Goal: Task Accomplishment & Management: Manage account settings

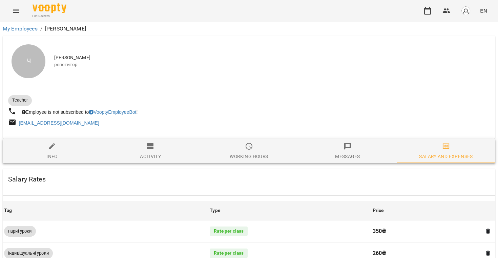
click at [18, 7] on icon "Menu" at bounding box center [16, 11] width 8 height 8
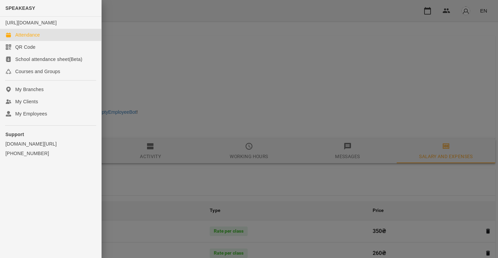
click at [40, 38] on div "Attendance" at bounding box center [27, 35] width 25 height 7
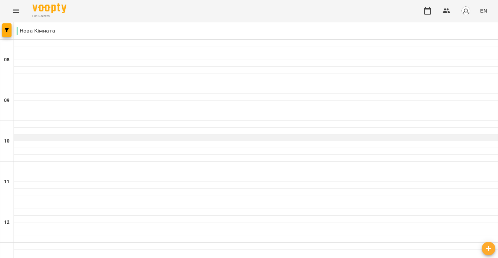
scroll to position [135, 0]
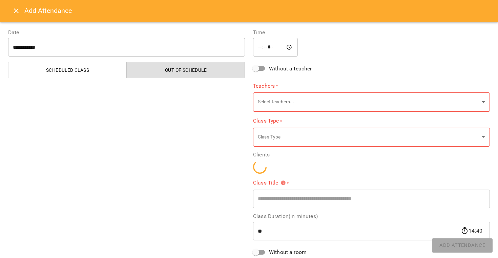
type input "**********"
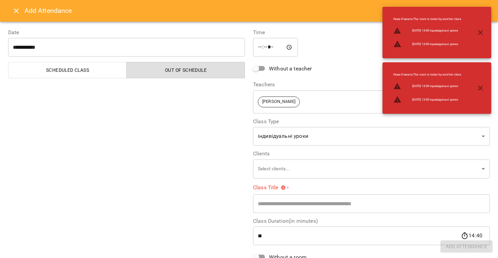
click at [484, 29] on icon "button" at bounding box center [480, 32] width 8 height 8
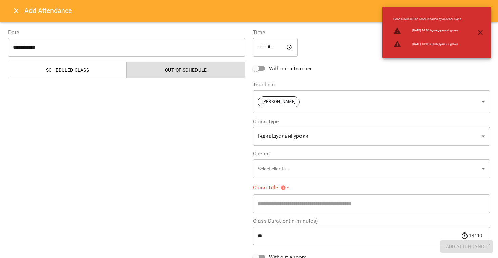
click at [480, 32] on icon "button" at bounding box center [480, 32] width 8 height 8
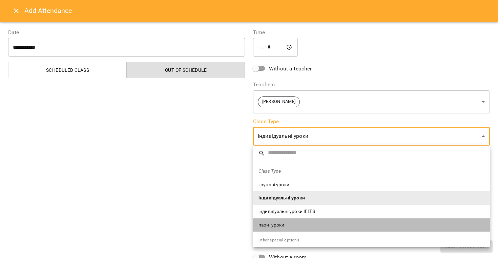
click at [294, 225] on span "парні уроки" at bounding box center [371, 225] width 226 height 7
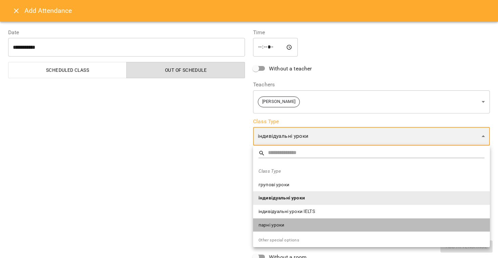
type input "**********"
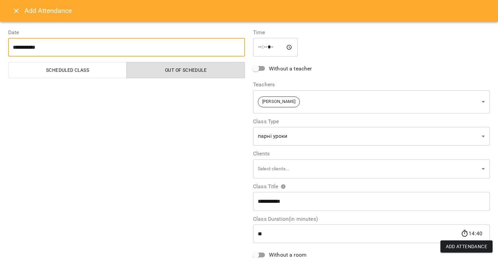
click at [23, 48] on input "**********" at bounding box center [126, 47] width 237 height 19
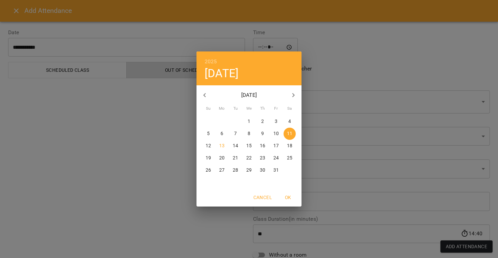
click at [223, 150] on button "13" at bounding box center [222, 146] width 12 height 12
type input "**********"
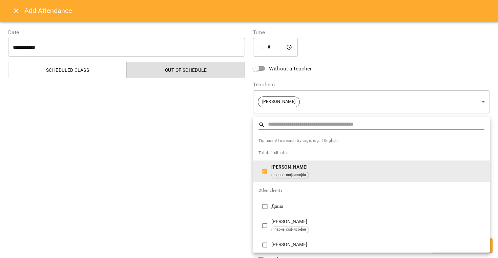
type input "**********"
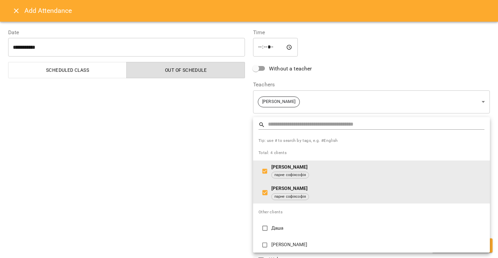
click at [227, 225] on div at bounding box center [249, 129] width 498 height 258
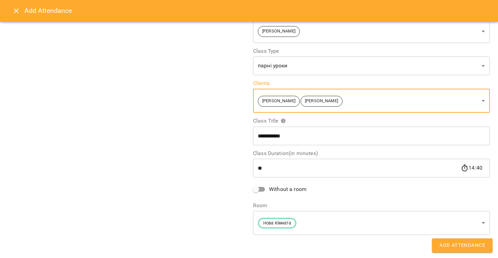
scroll to position [27, 0]
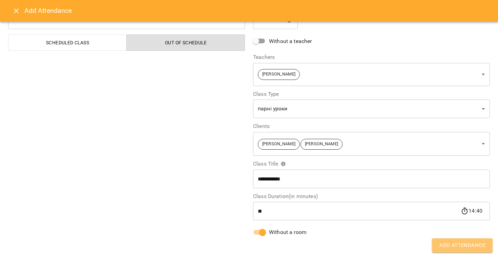
click at [470, 248] on span "Add Attendance" at bounding box center [462, 245] width 46 height 9
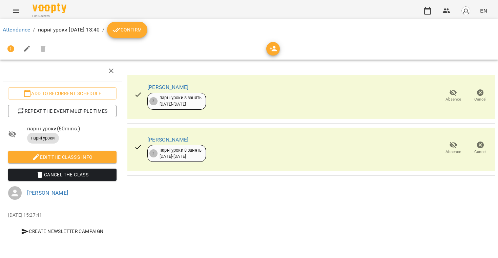
click at [147, 36] on button "Confirm" at bounding box center [127, 30] width 40 height 16
click at [16, 12] on icon "Menu" at bounding box center [16, 11] width 6 height 4
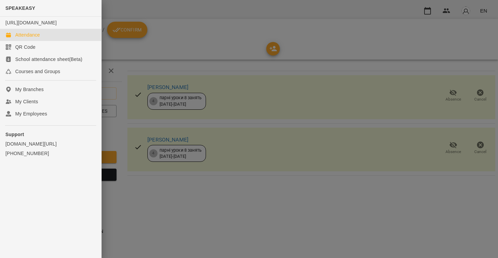
click at [31, 41] on link "Attendance" at bounding box center [50, 35] width 101 height 12
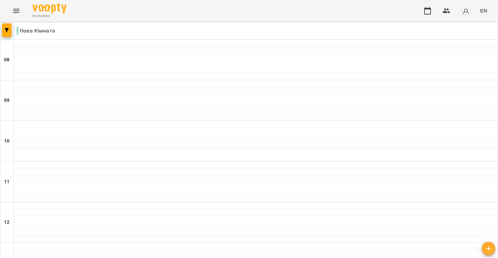
type input "**********"
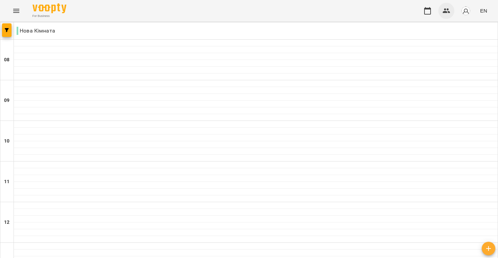
click at [444, 11] on icon "button" at bounding box center [446, 11] width 8 height 8
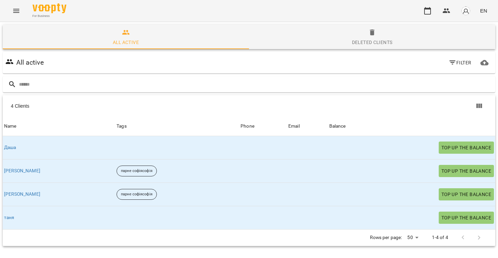
click at [469, 14] on img "button" at bounding box center [465, 10] width 9 height 9
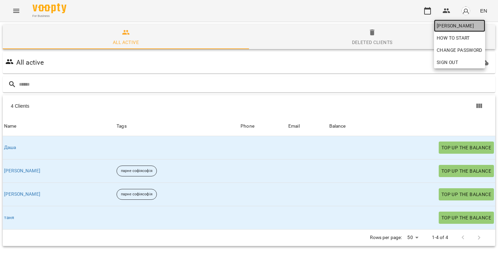
click at [453, 25] on span "[PERSON_NAME]" at bounding box center [460, 26] width 46 height 8
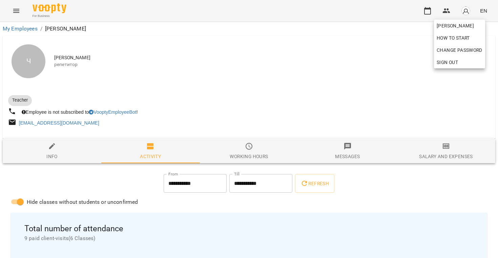
click at [245, 67] on div at bounding box center [249, 129] width 498 height 258
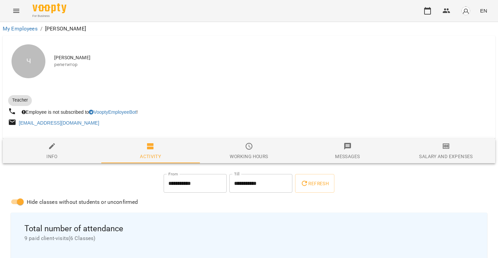
click at [464, 15] on img "button" at bounding box center [465, 10] width 9 height 9
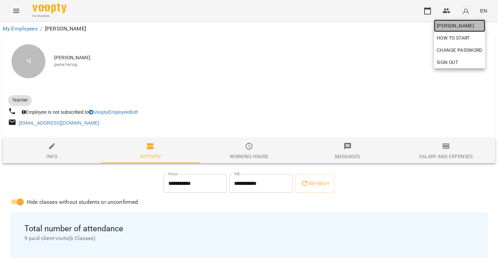
click at [454, 28] on span "[PERSON_NAME]" at bounding box center [460, 26] width 46 height 8
click at [444, 160] on div at bounding box center [249, 129] width 498 height 258
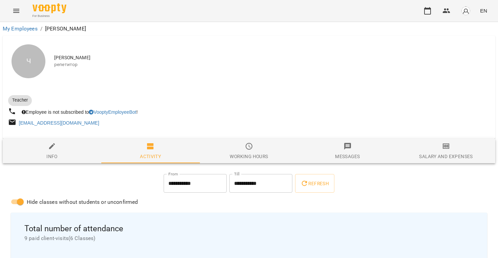
click at [441, 157] on div "Salary and Expenses" at bounding box center [446, 156] width 54 height 8
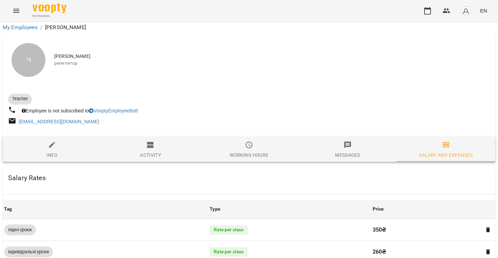
scroll to position [61, 0]
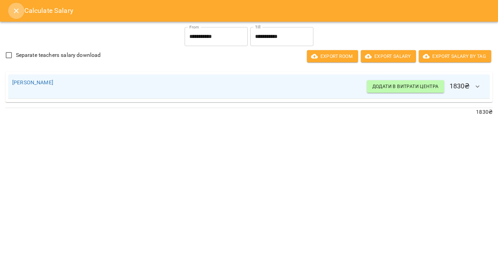
click at [15, 14] on icon "Close" at bounding box center [16, 11] width 8 height 8
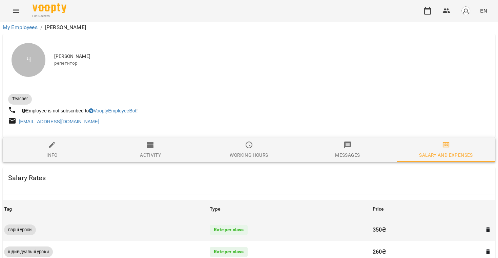
scroll to position [0, 0]
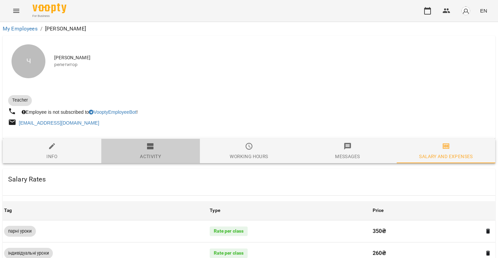
click at [143, 145] on span "Activity" at bounding box center [150, 151] width 90 height 18
